Goal: Transaction & Acquisition: Download file/media

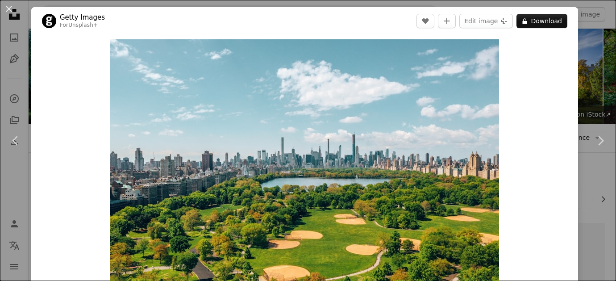
scroll to position [2015, 0]
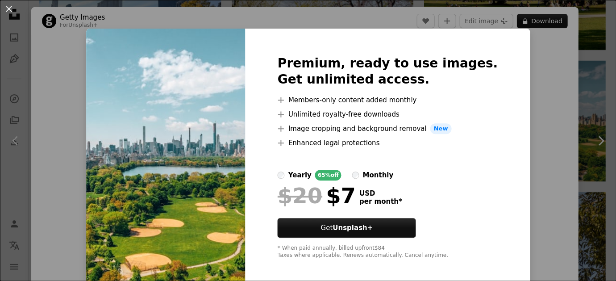
click at [13, 13] on button "An X shape" at bounding box center [9, 9] width 11 height 11
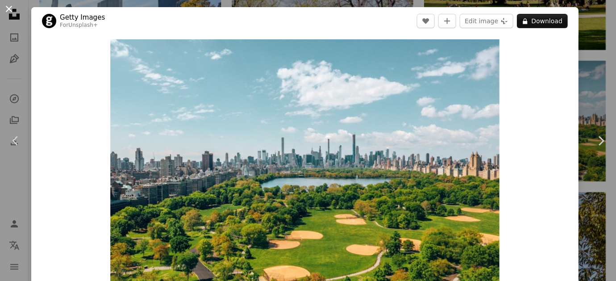
click at [11, 10] on button "An X shape" at bounding box center [9, 9] width 11 height 11
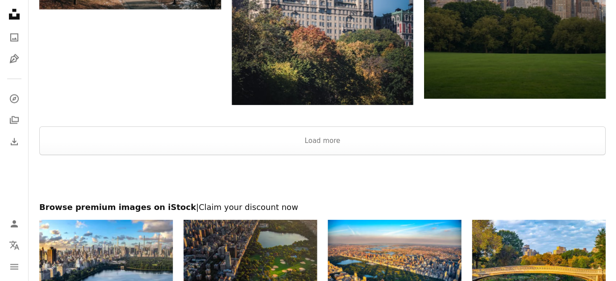
scroll to position [2665, 0]
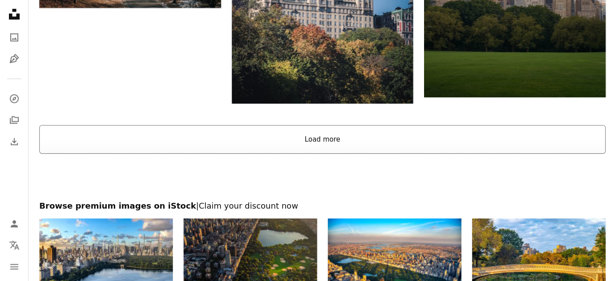
click at [328, 125] on button "Load more" at bounding box center [322, 139] width 566 height 29
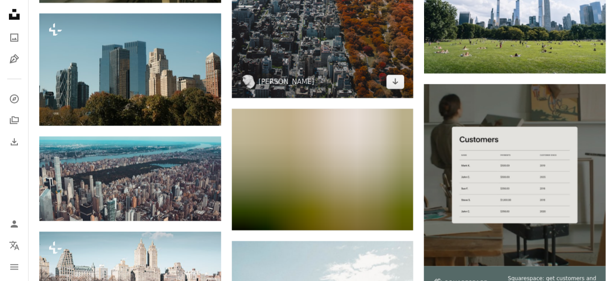
scroll to position [2955, 0]
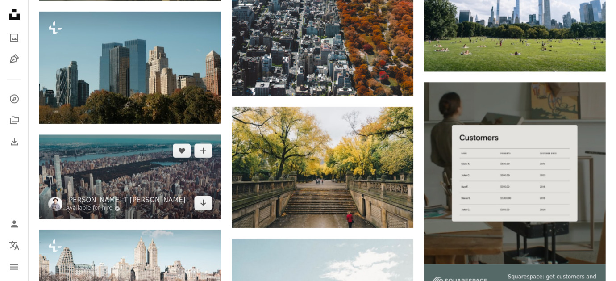
click at [129, 161] on img at bounding box center [130, 176] width 182 height 85
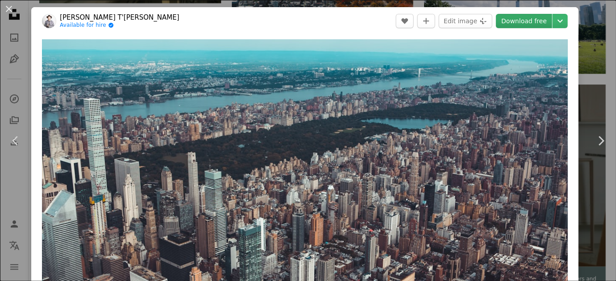
click at [542, 18] on link "Download free" at bounding box center [524, 21] width 56 height 14
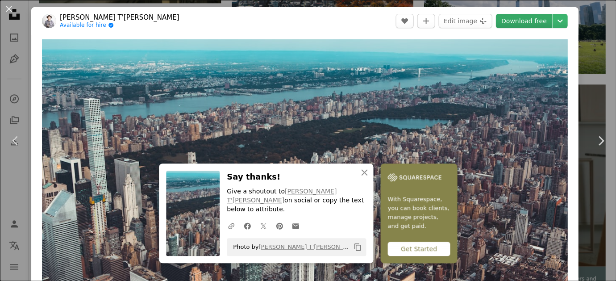
click at [526, 18] on link "Download free" at bounding box center [524, 21] width 56 height 14
click at [10, 8] on button "An X shape" at bounding box center [9, 9] width 11 height 11
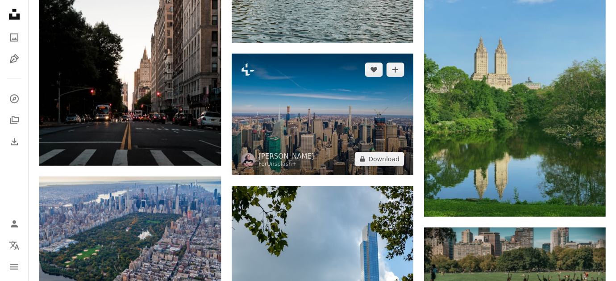
scroll to position [3425, 0]
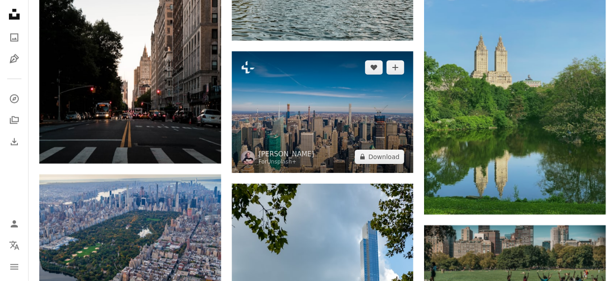
click at [334, 96] on img at bounding box center [323, 111] width 182 height 121
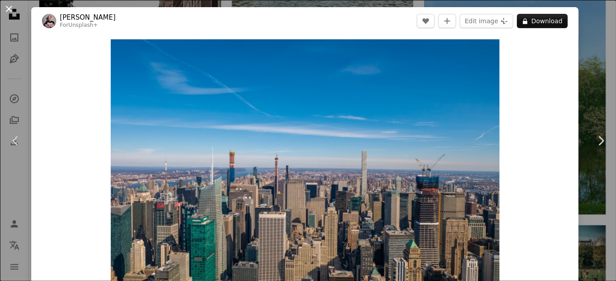
click at [13, 9] on button "An X shape" at bounding box center [9, 9] width 11 height 11
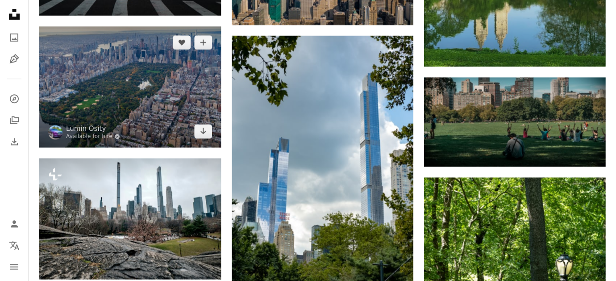
scroll to position [3574, 0]
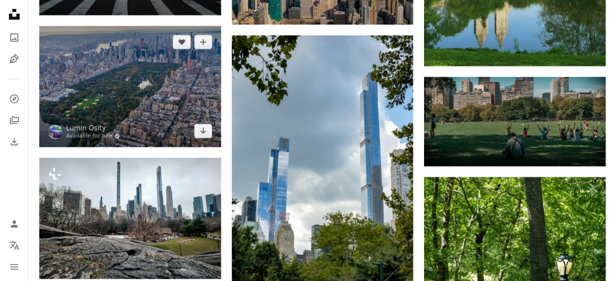
click at [183, 95] on img at bounding box center [130, 86] width 182 height 121
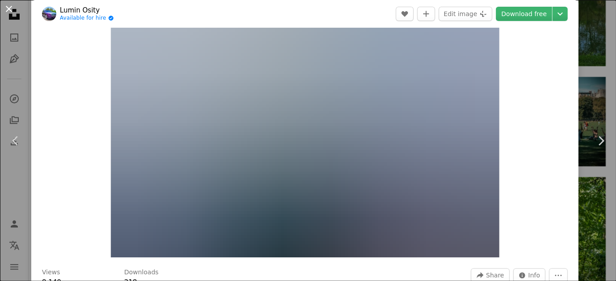
scroll to position [42, 0]
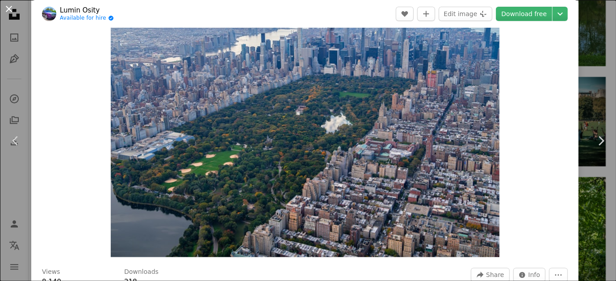
click at [12, 10] on button "An X shape" at bounding box center [9, 9] width 11 height 11
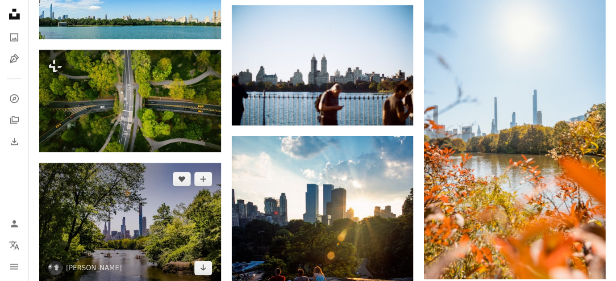
scroll to position [5375, 0]
